Goal: Task Accomplishment & Management: Manage account settings

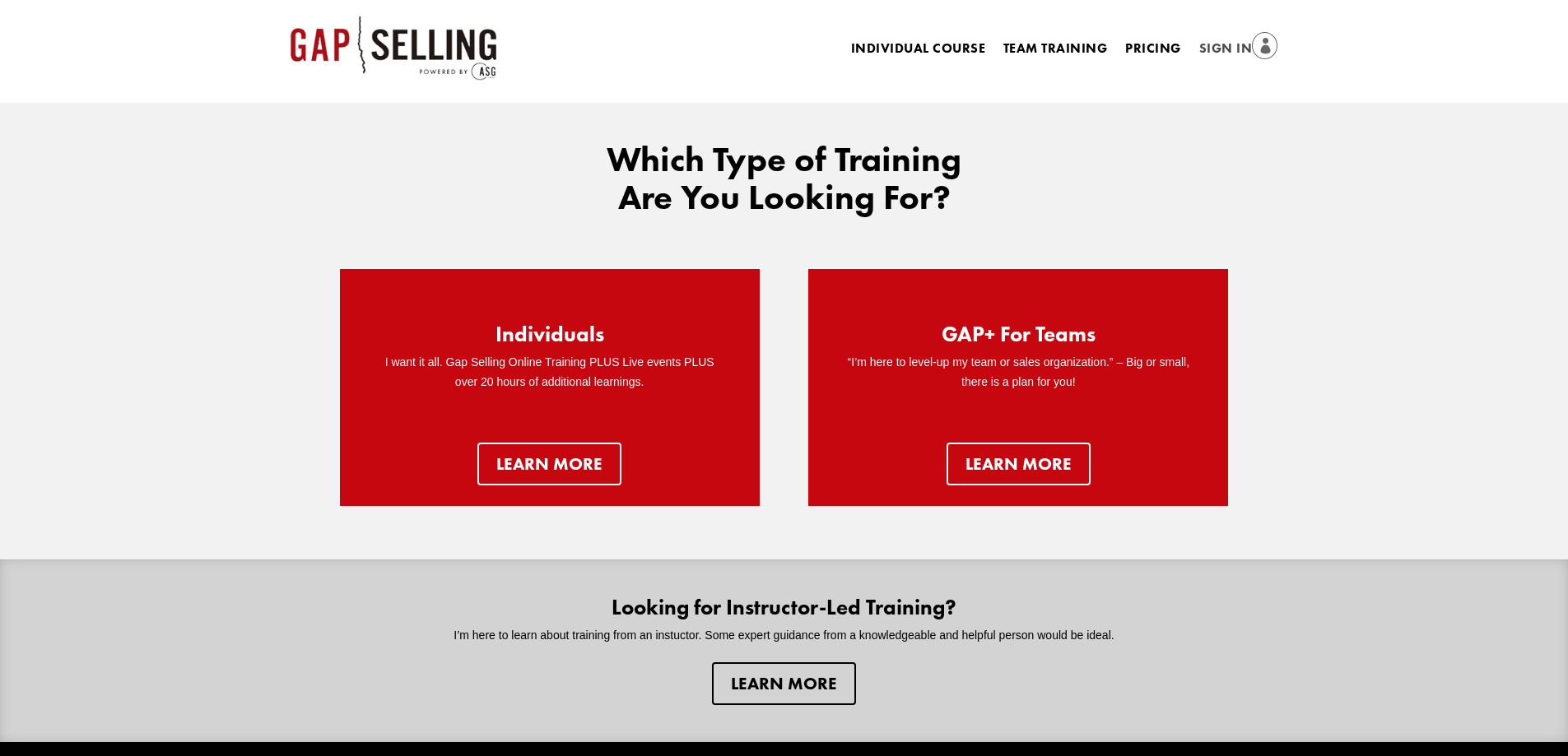
click at [1128, 42] on link "Sign In" at bounding box center [1239, 49] width 79 height 23
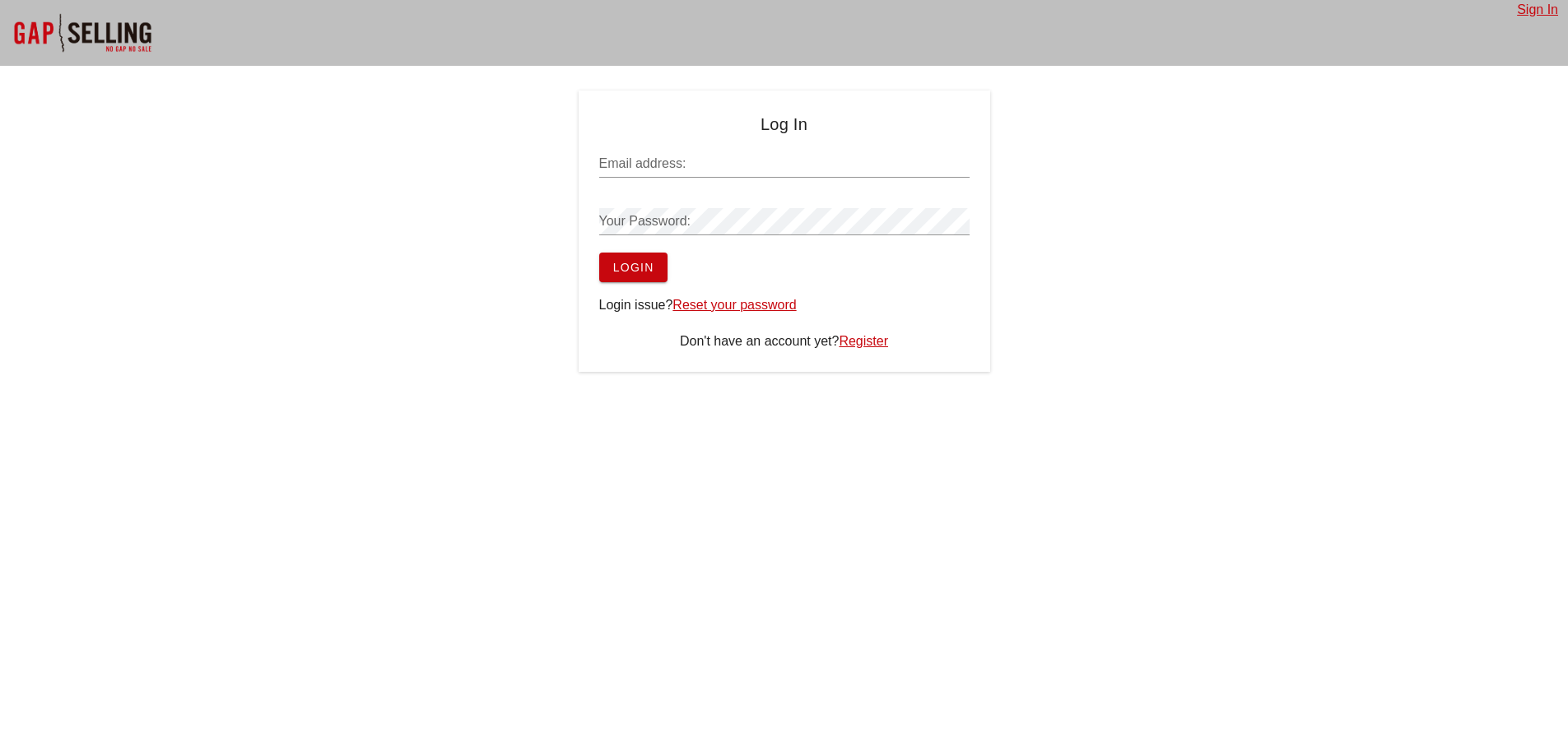
click at [827, 164] on input "Email address:" at bounding box center [784, 163] width 370 height 27
paste input "abdullahmortgages@gmail.com"
type input "abdullahmortgages@gmail.com"
click at [624, 269] on span "Login" at bounding box center [633, 268] width 42 height 13
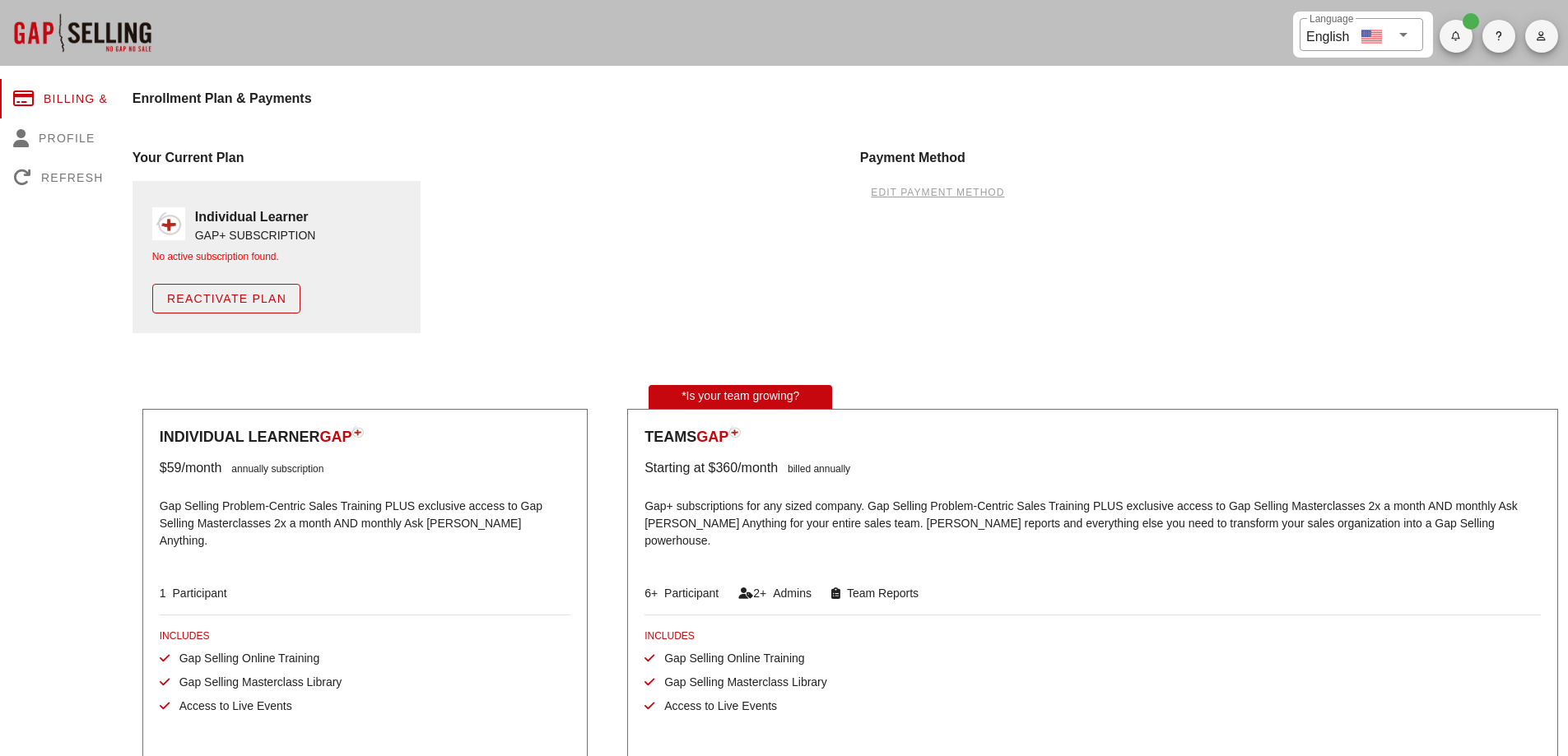
click at [249, 306] on button "Reactivate Plan" at bounding box center [226, 299] width 148 height 30
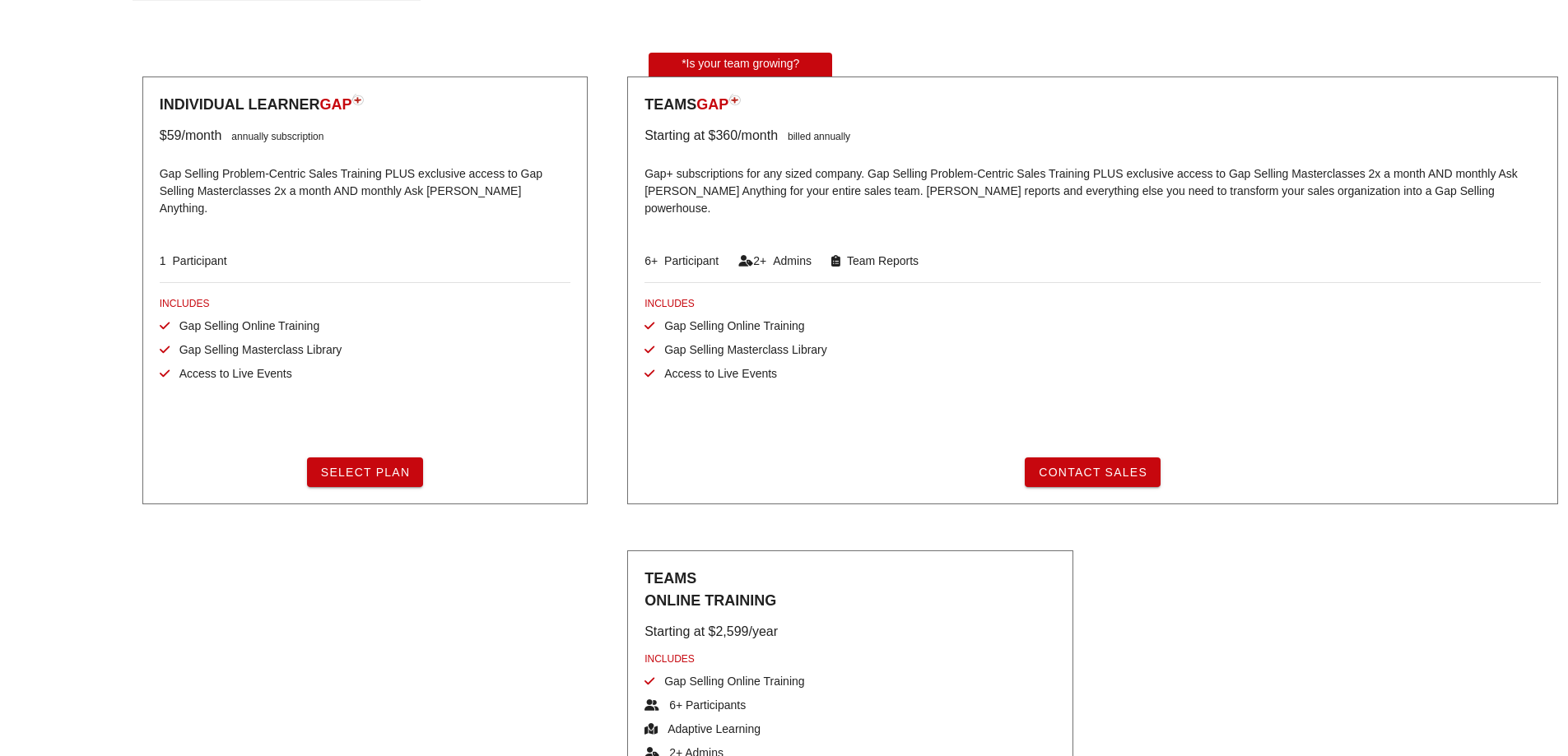
scroll to position [323, 0]
click at [391, 479] on button "Select Plan" at bounding box center [365, 472] width 117 height 30
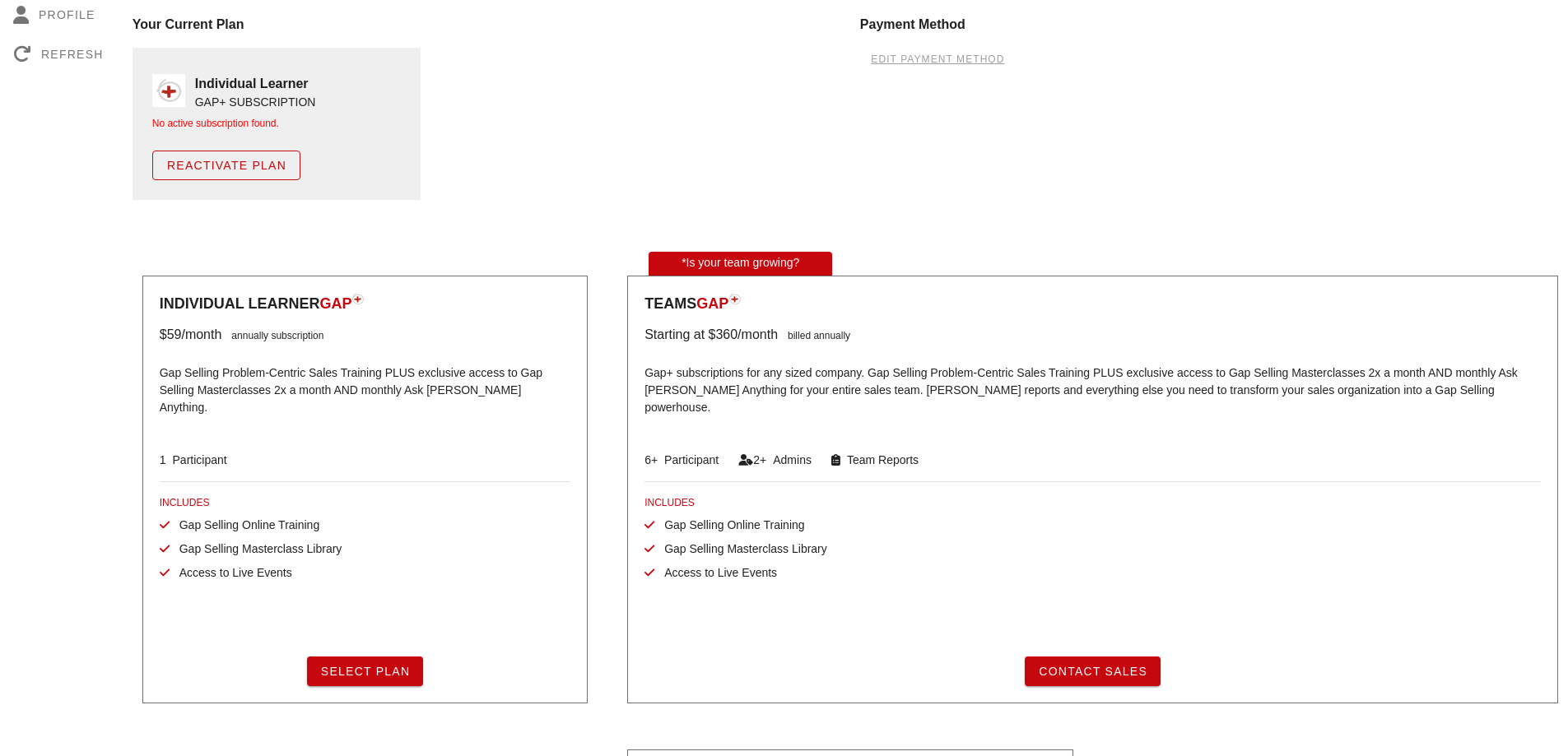
scroll to position [0, 0]
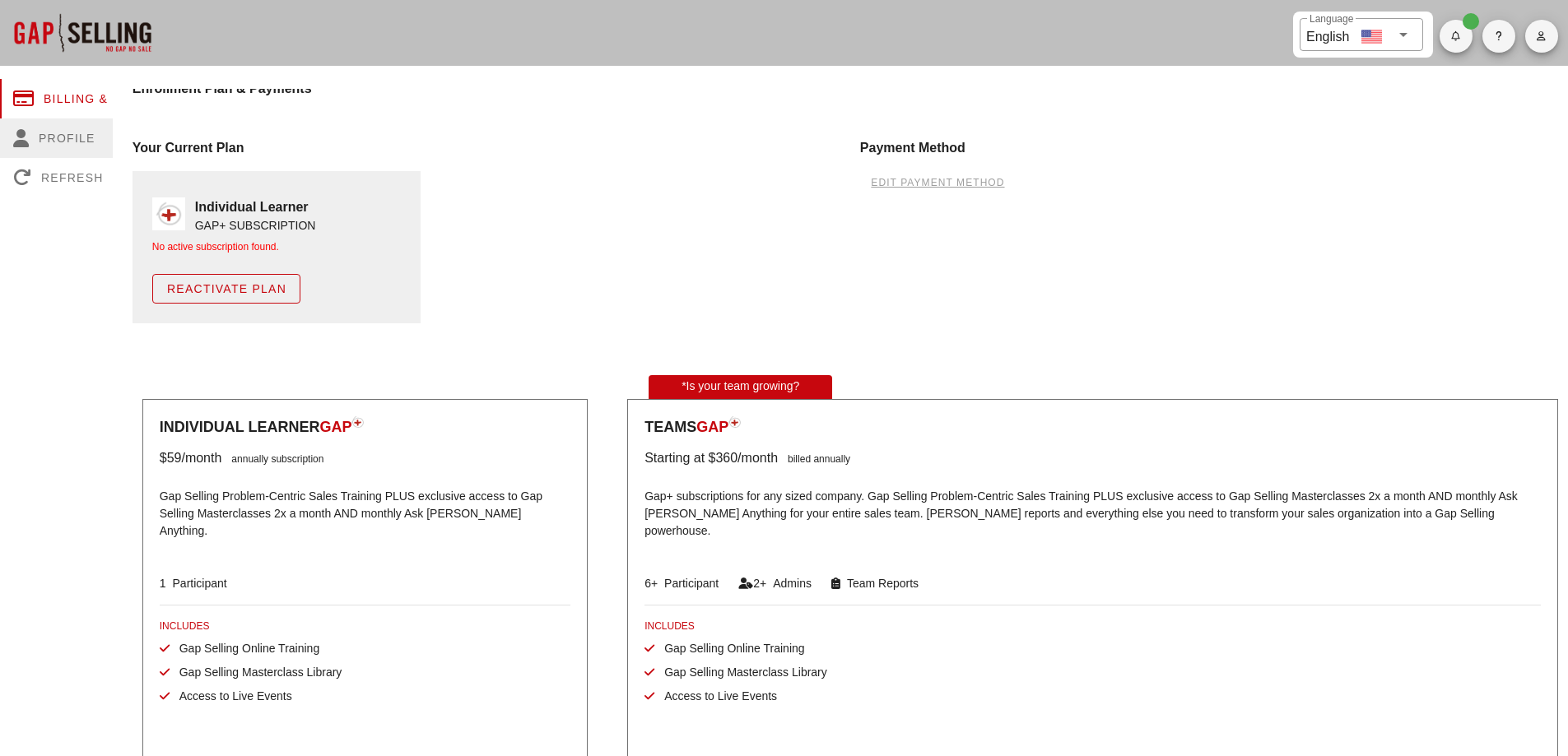
click at [72, 130] on div "Profile" at bounding box center [79, 138] width 160 height 40
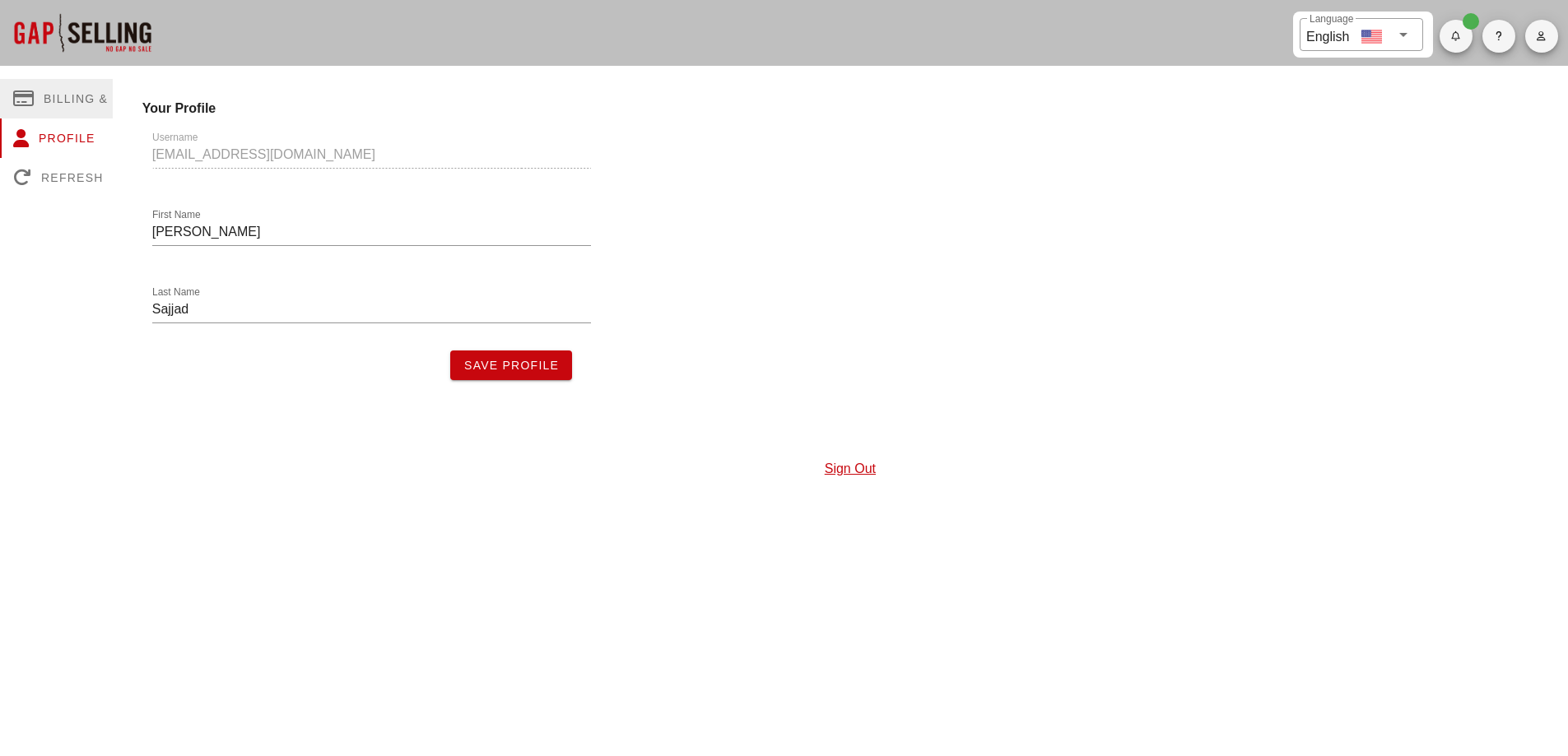
click at [72, 102] on div "Billing & Plan" at bounding box center [79, 99] width 160 height 40
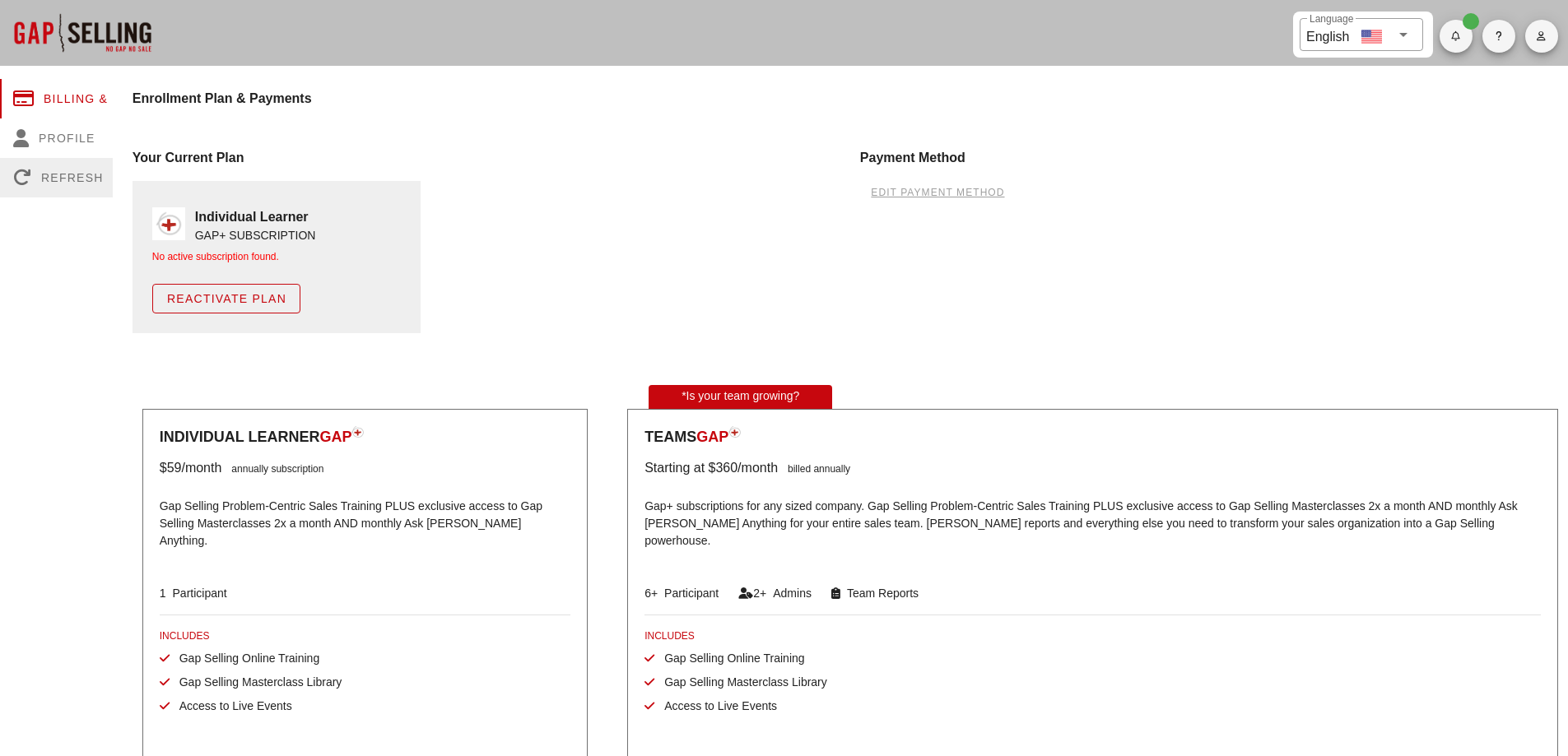
click at [58, 174] on div "Refresh" at bounding box center [79, 177] width 160 height 40
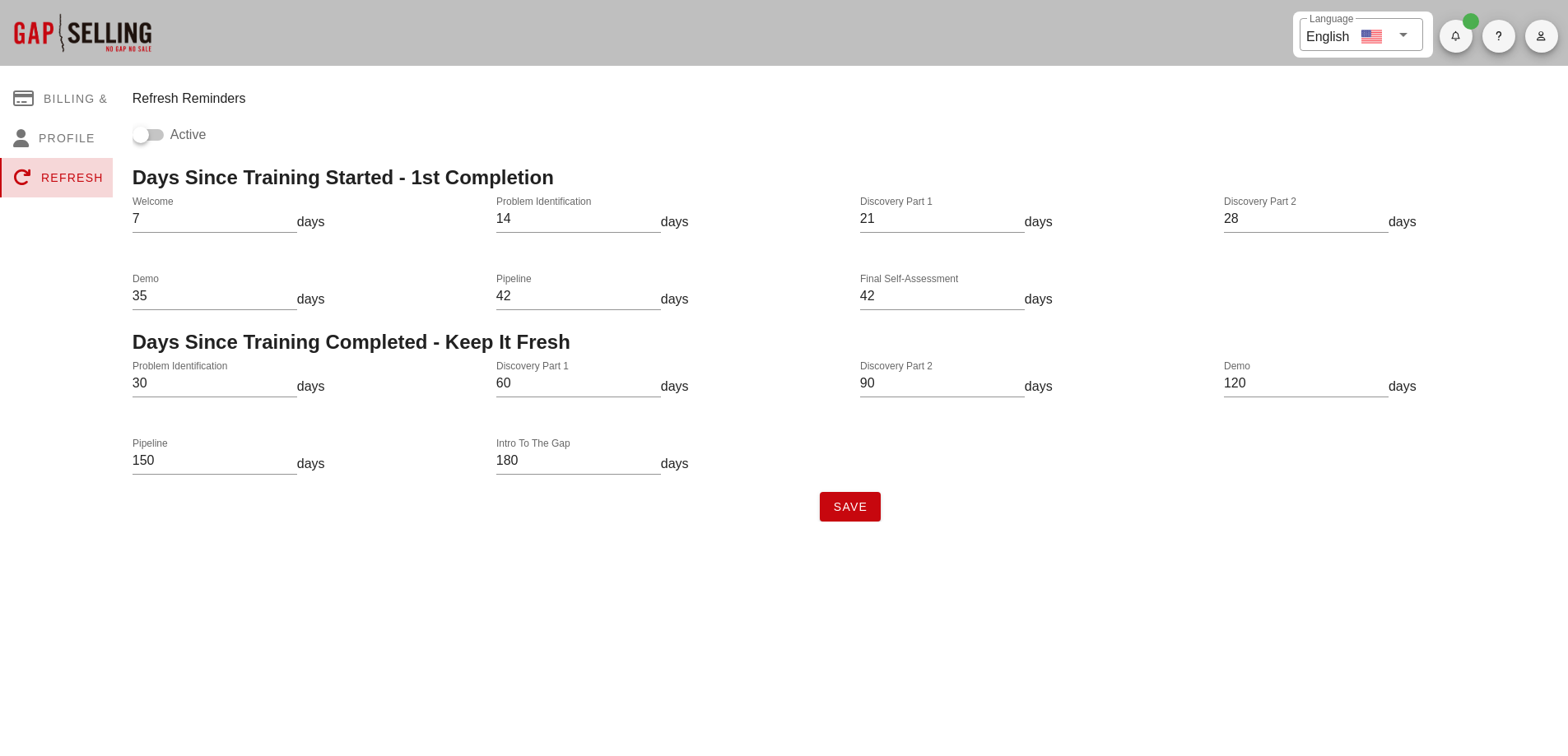
click at [58, 174] on div "Refresh" at bounding box center [79, 177] width 160 height 40
click at [64, 91] on div "Billing & Plan" at bounding box center [79, 99] width 160 height 40
